Goal: Information Seeking & Learning: Find contact information

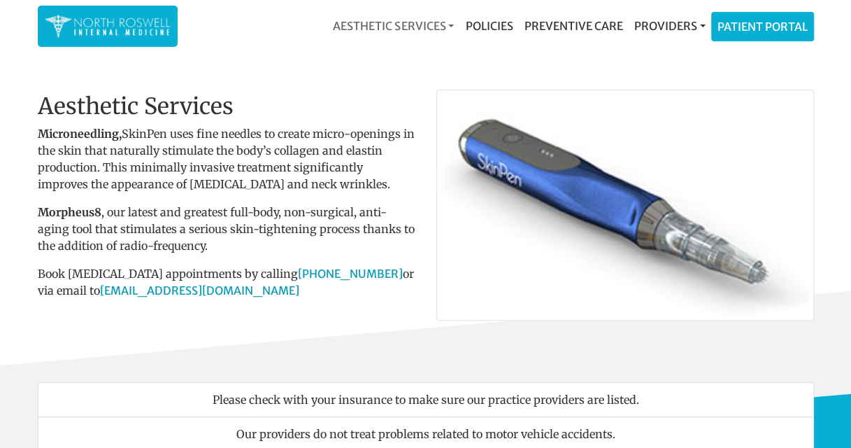
click at [424, 28] on link "Aesthetic Services" at bounding box center [393, 26] width 132 height 28
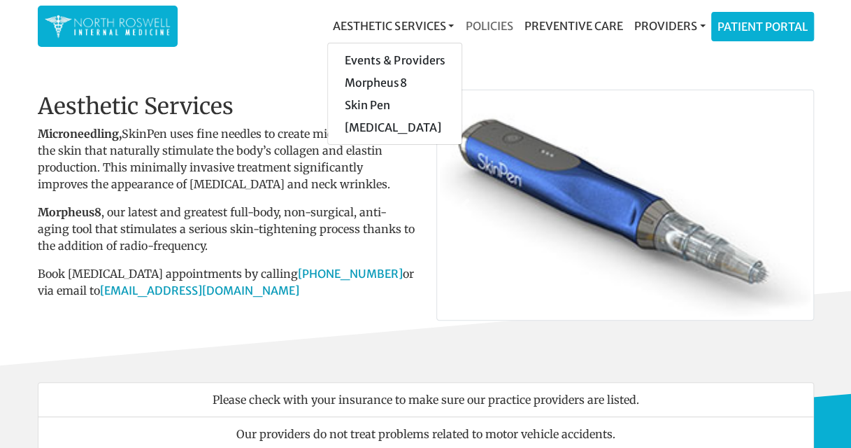
click at [501, 28] on link "Policies" at bounding box center [488, 26] width 59 height 28
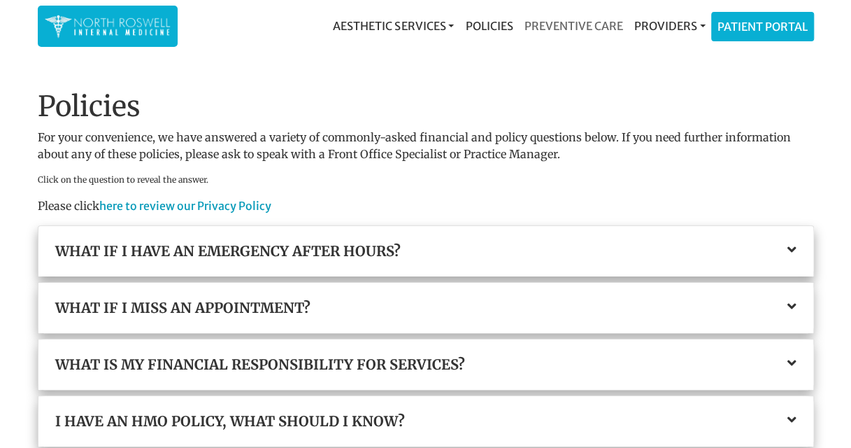
click at [576, 28] on link "Preventive Care" at bounding box center [573, 26] width 110 height 28
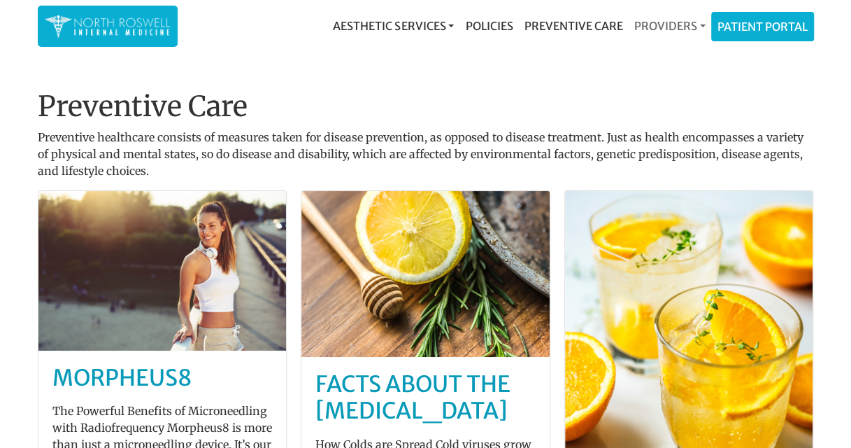
click at [666, 21] on link "Providers" at bounding box center [669, 26] width 83 height 28
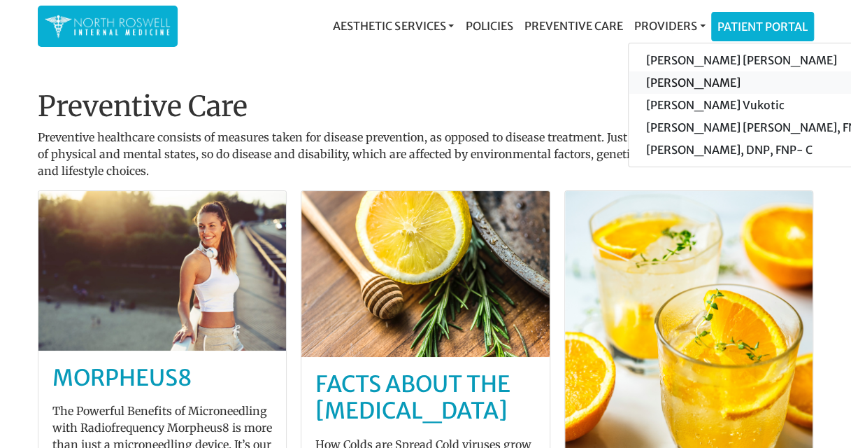
click at [688, 87] on link "[PERSON_NAME]" at bounding box center [761, 82] width 265 height 22
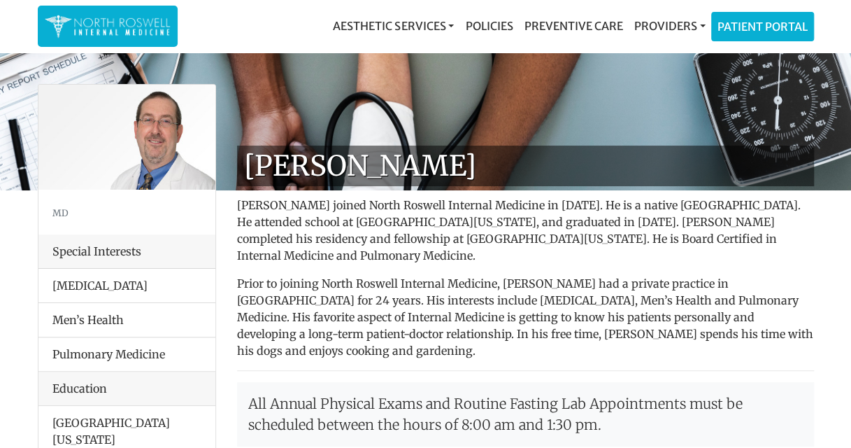
click at [97, 317] on li "Men’s Health" at bounding box center [126, 319] width 177 height 35
click at [656, 30] on link "Providers" at bounding box center [669, 26] width 83 height 28
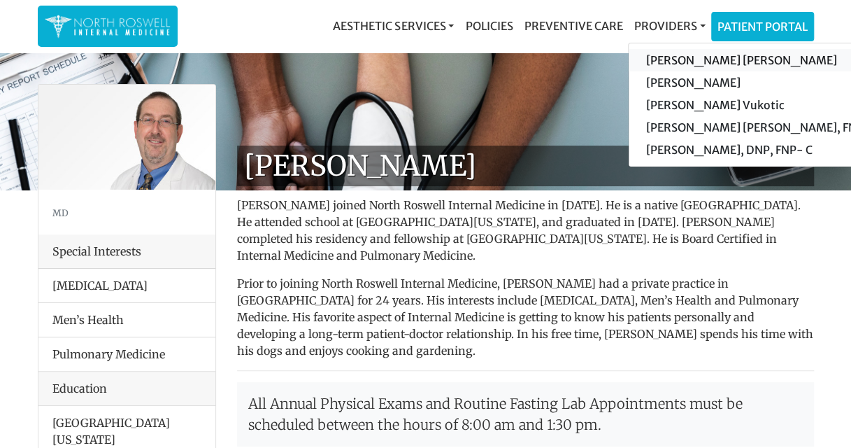
click at [669, 56] on link "[PERSON_NAME] [PERSON_NAME]" at bounding box center [761, 60] width 265 height 22
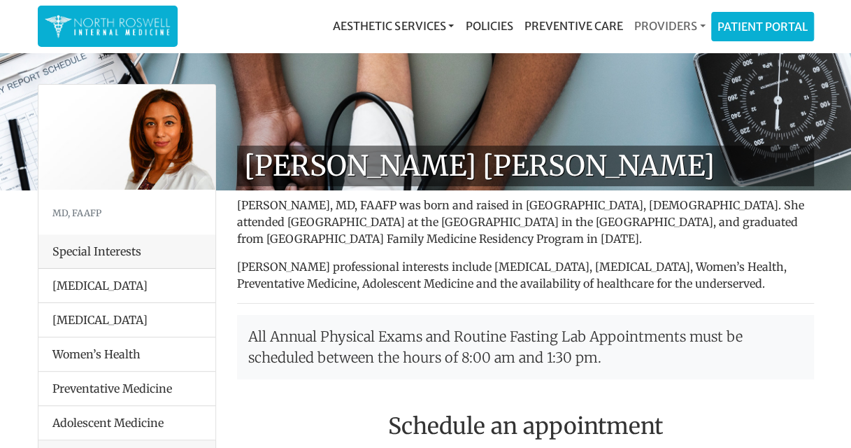
click at [669, 33] on link "Providers" at bounding box center [669, 26] width 83 height 28
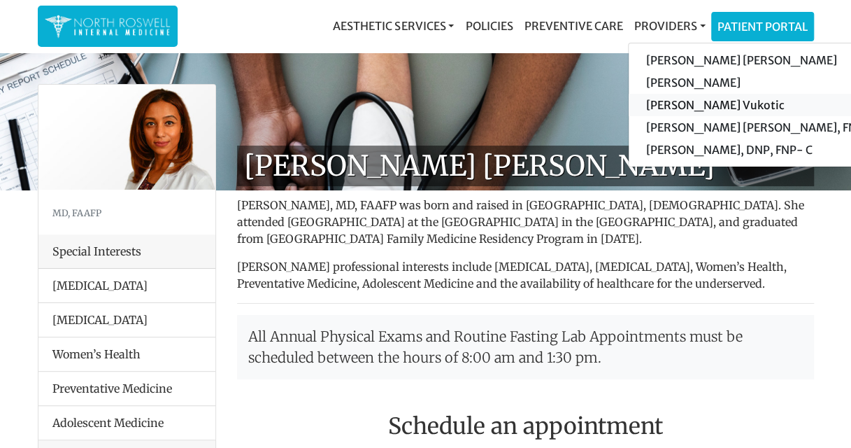
click at [681, 106] on link "[PERSON_NAME] Vukotic" at bounding box center [761, 105] width 265 height 22
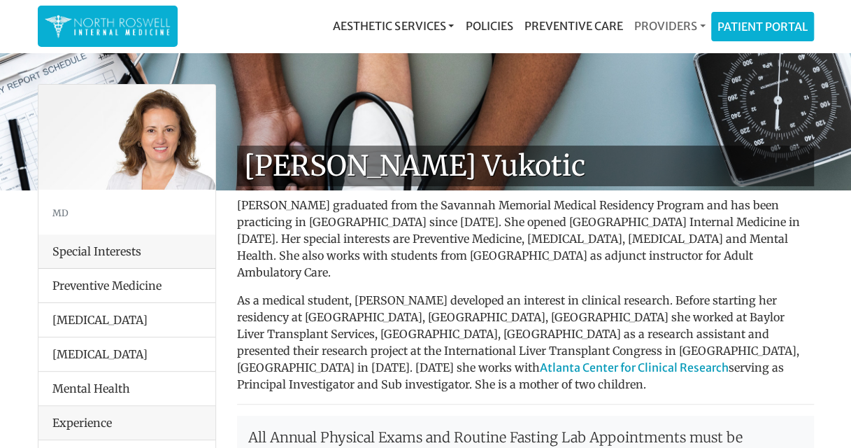
click at [676, 24] on link "Providers" at bounding box center [669, 26] width 83 height 28
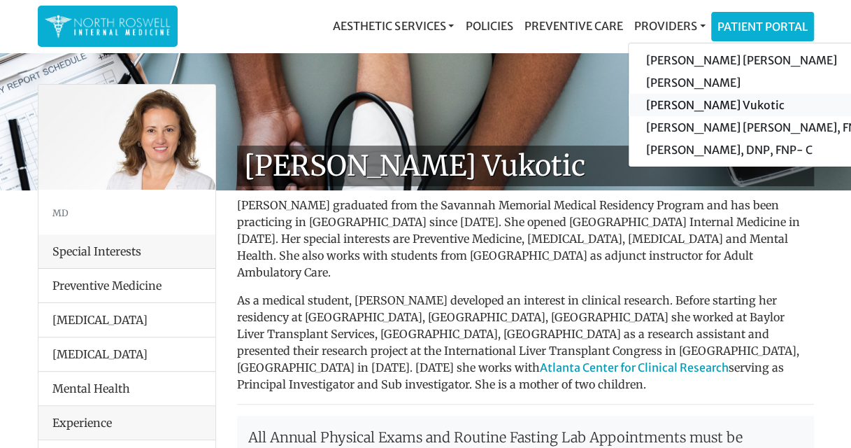
click at [709, 108] on link "[PERSON_NAME] Vukotic" at bounding box center [761, 105] width 265 height 22
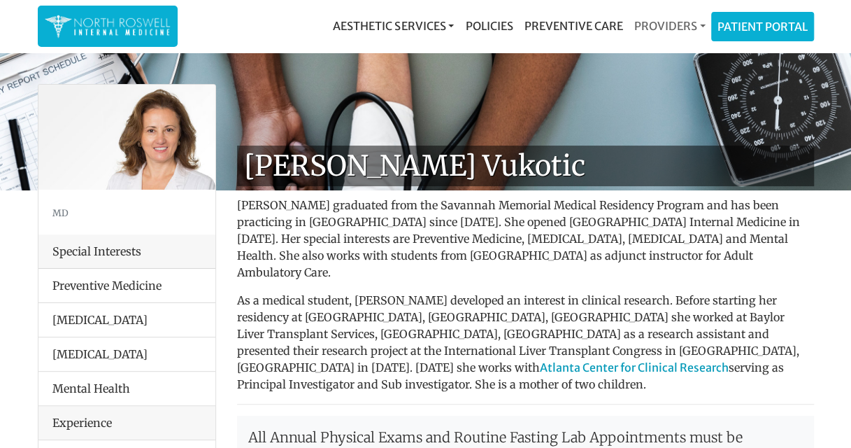
click at [671, 28] on link "Providers" at bounding box center [669, 26] width 83 height 28
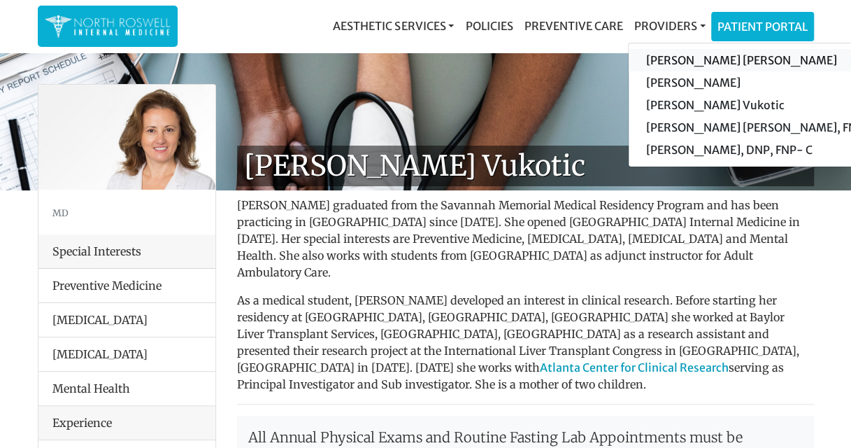
click at [671, 59] on link "[PERSON_NAME] [PERSON_NAME]" at bounding box center [761, 60] width 265 height 22
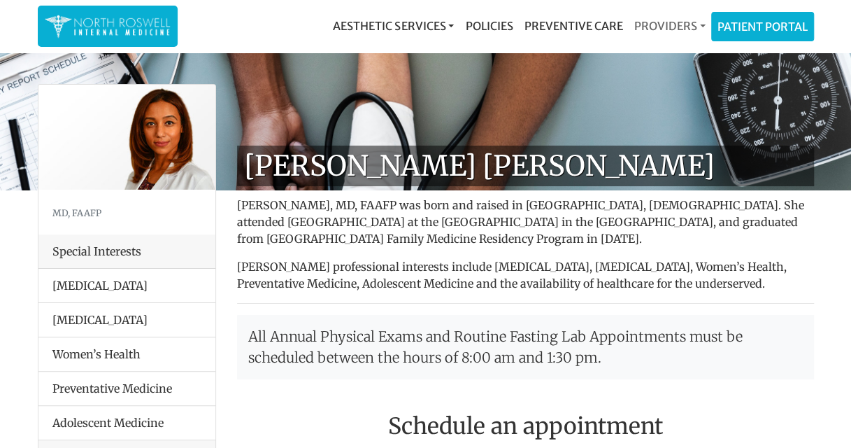
click at [662, 30] on link "Providers" at bounding box center [669, 26] width 83 height 28
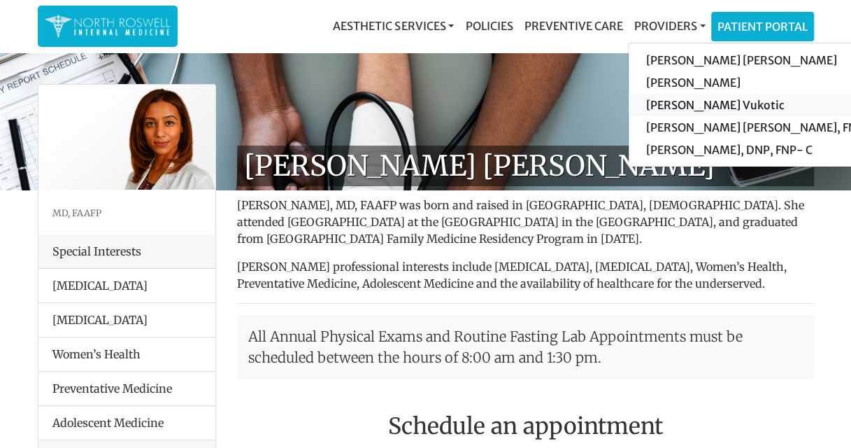
click at [669, 103] on link "[PERSON_NAME] Vukotic" at bounding box center [761, 105] width 265 height 22
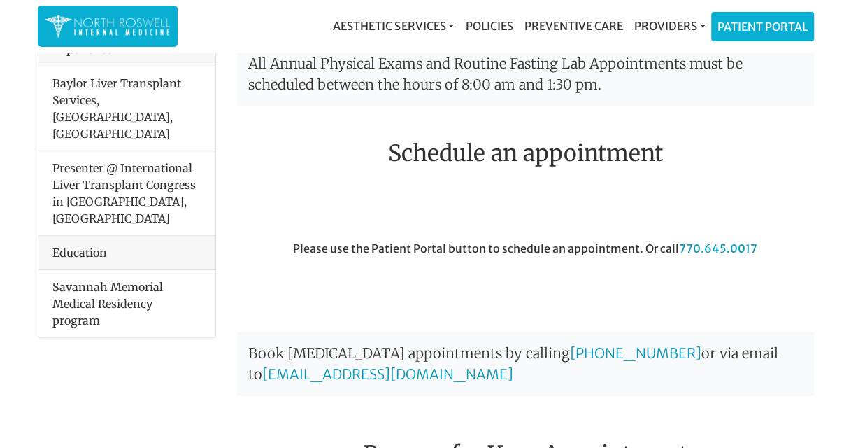
scroll to position [337, 0]
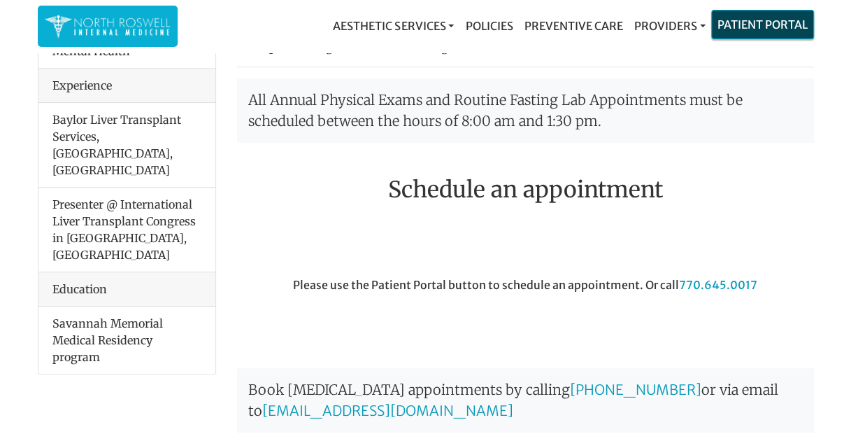
click at [778, 22] on link "Patient Portal" at bounding box center [762, 24] width 101 height 28
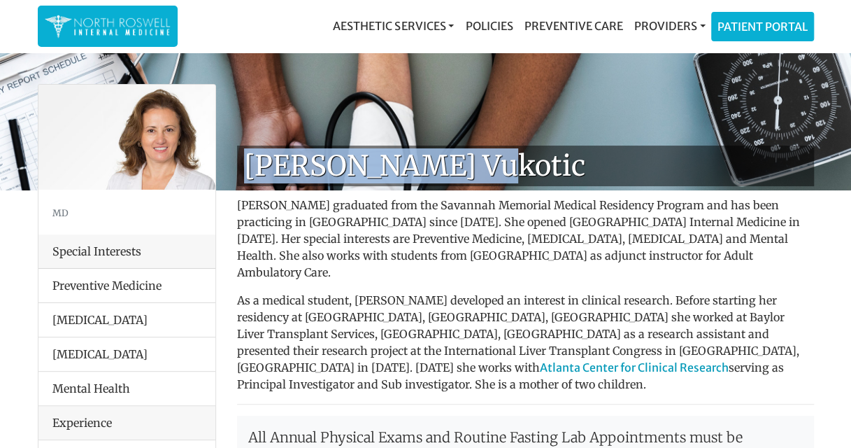
drag, startPoint x: 243, startPoint y: 159, endPoint x: 494, endPoint y: 147, distance: 250.7
click at [494, 147] on h1 "[PERSON_NAME] Vukotic" at bounding box center [525, 165] width 577 height 41
copy h1 "[PERSON_NAME] Vukotic"
